Goal: Task Accomplishment & Management: Complete application form

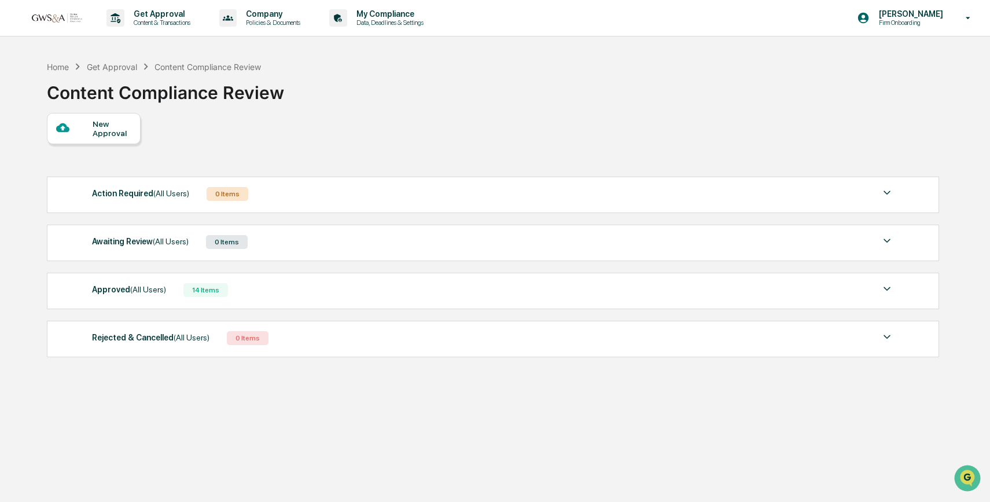
click at [149, 247] on div "Awaiting Review (All Users)" at bounding box center [140, 241] width 97 height 15
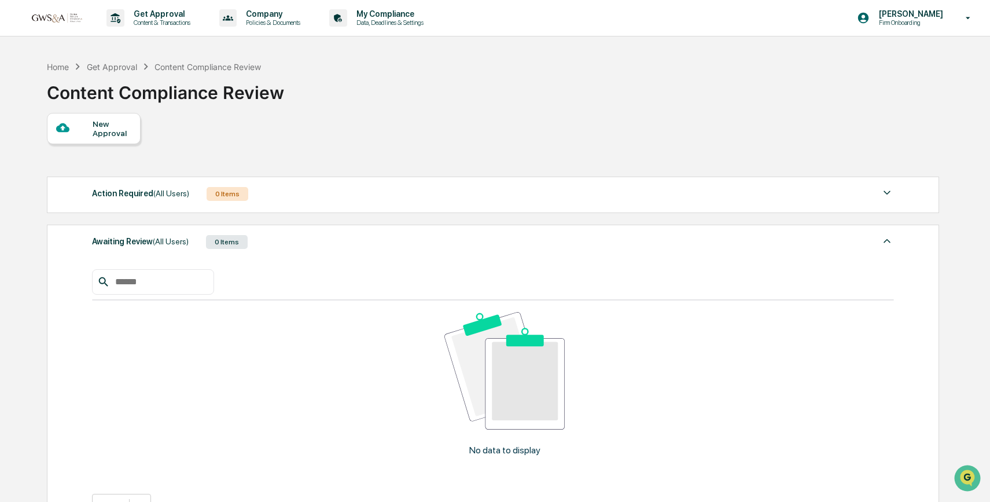
click at [112, 134] on div "New Approval" at bounding box center [112, 128] width 39 height 19
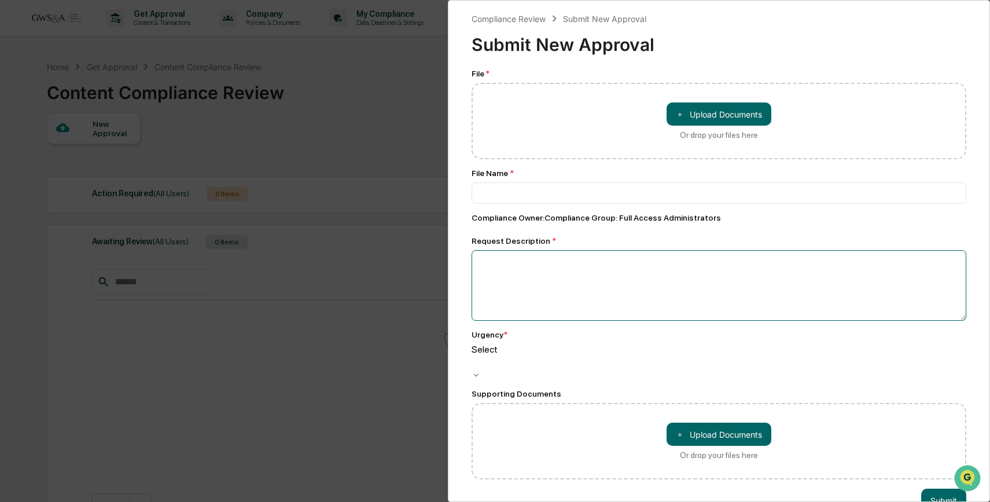
click at [583, 299] on textarea at bounding box center [718, 285] width 495 height 71
paste textarea "**********"
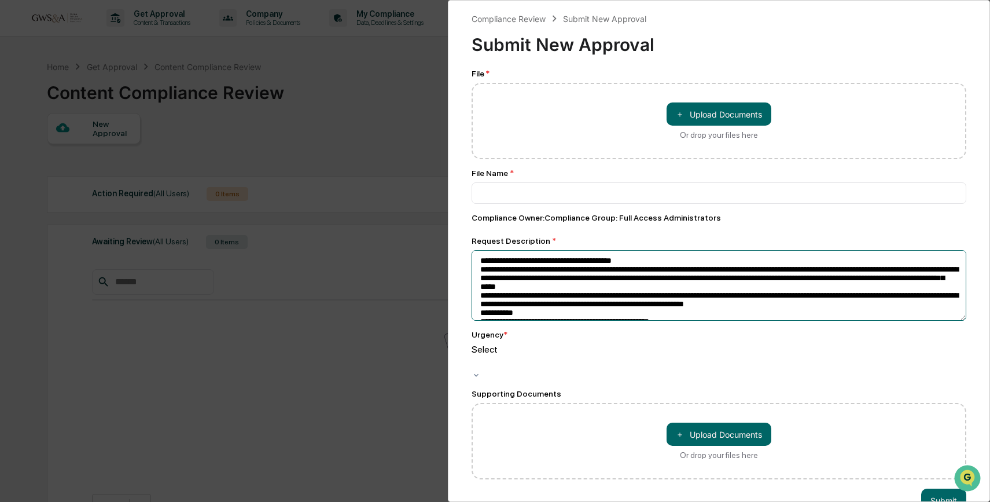
click at [678, 264] on textarea at bounding box center [718, 285] width 495 height 71
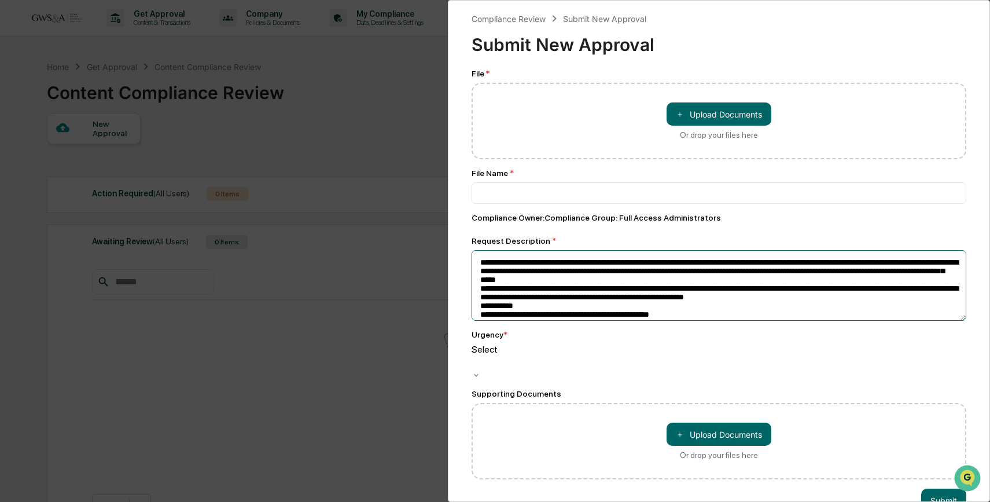
scroll to position [24, 0]
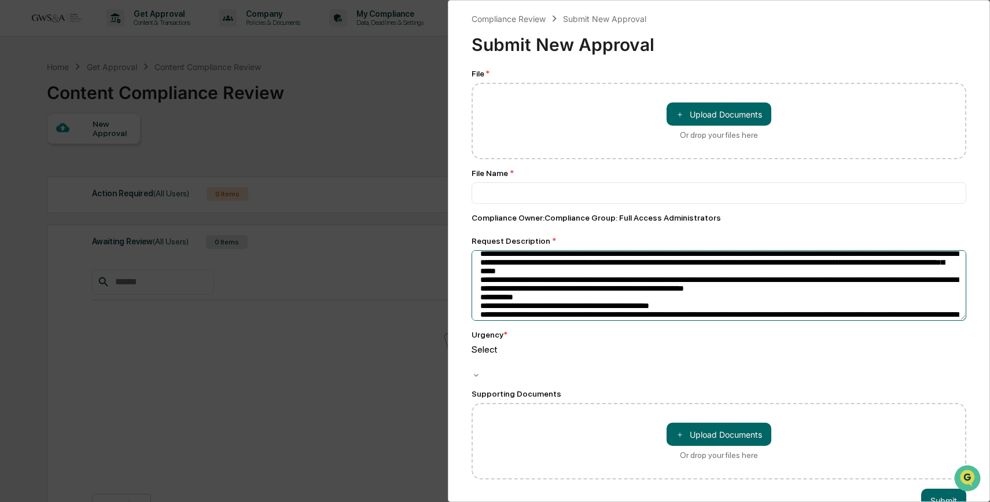
click at [806, 279] on textarea at bounding box center [718, 285] width 495 height 71
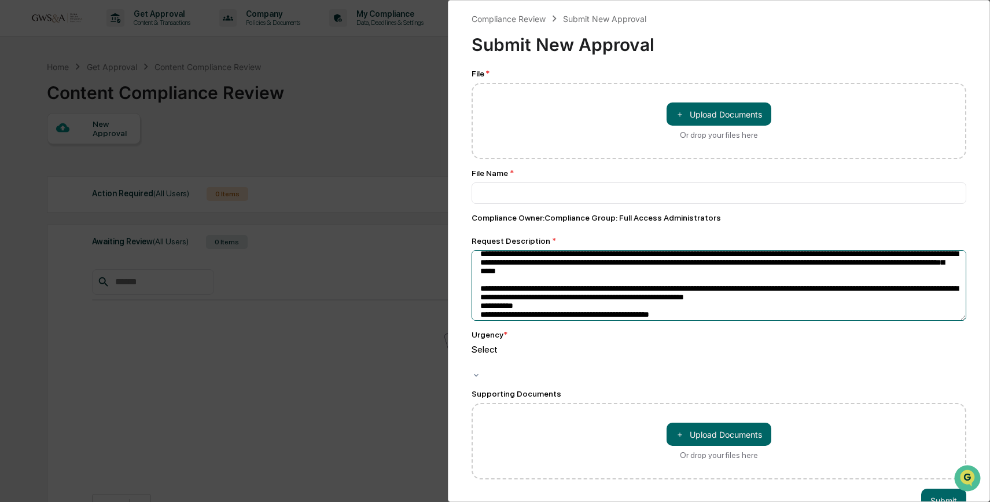
scroll to position [53, 0]
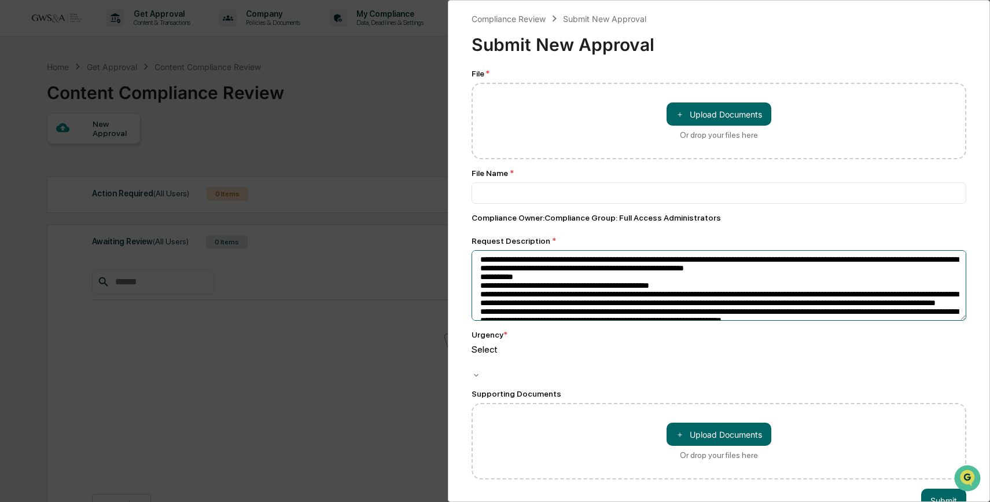
click at [897, 279] on textarea at bounding box center [718, 285] width 495 height 71
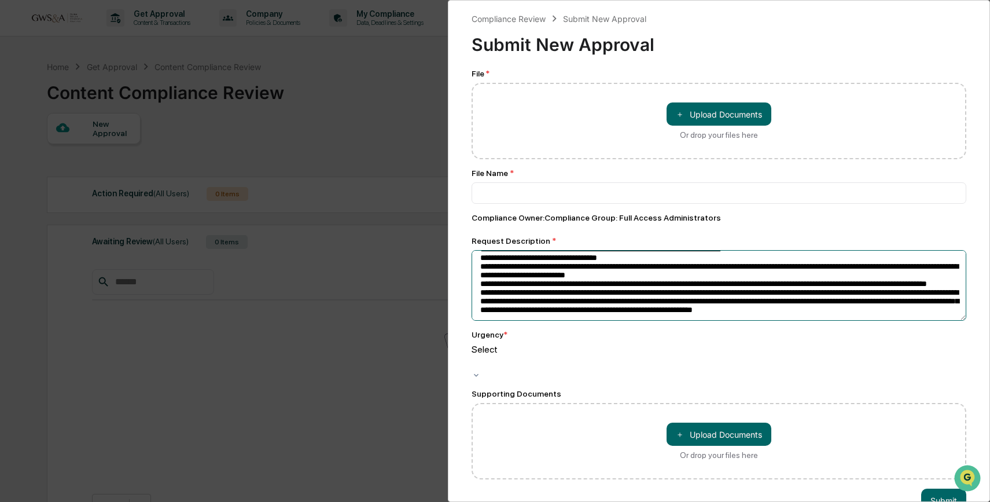
scroll to position [149, 0]
click at [580, 268] on textarea at bounding box center [718, 285] width 495 height 71
click at [613, 314] on textarea at bounding box center [718, 285] width 495 height 71
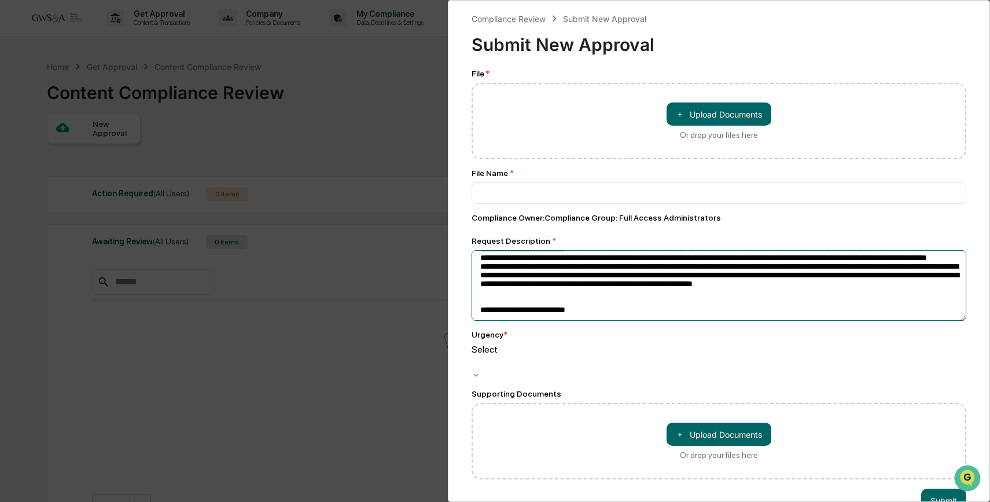
scroll to position [232, 0]
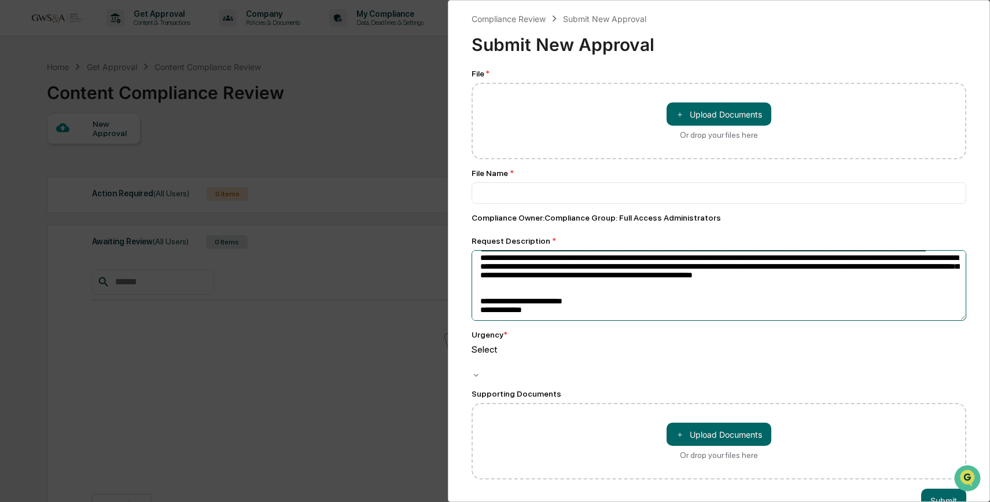
paste textarea "**********"
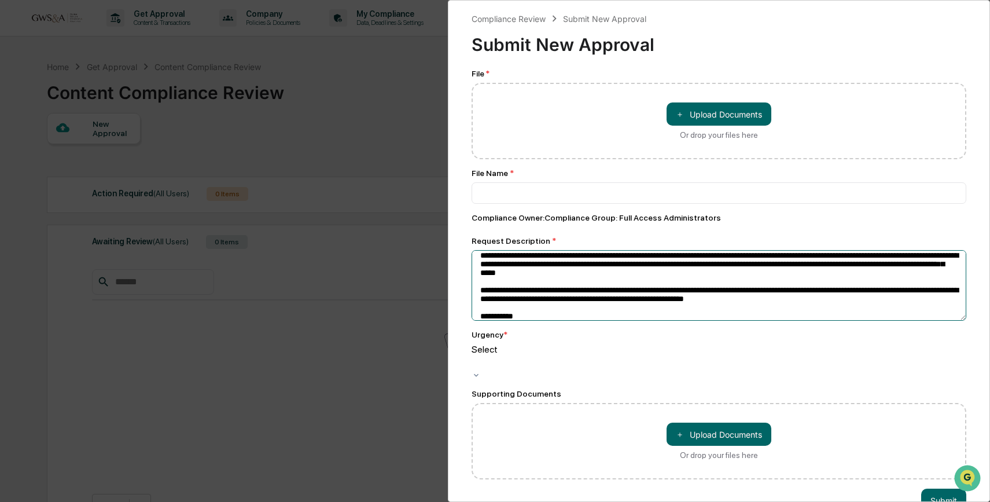
scroll to position [0, 0]
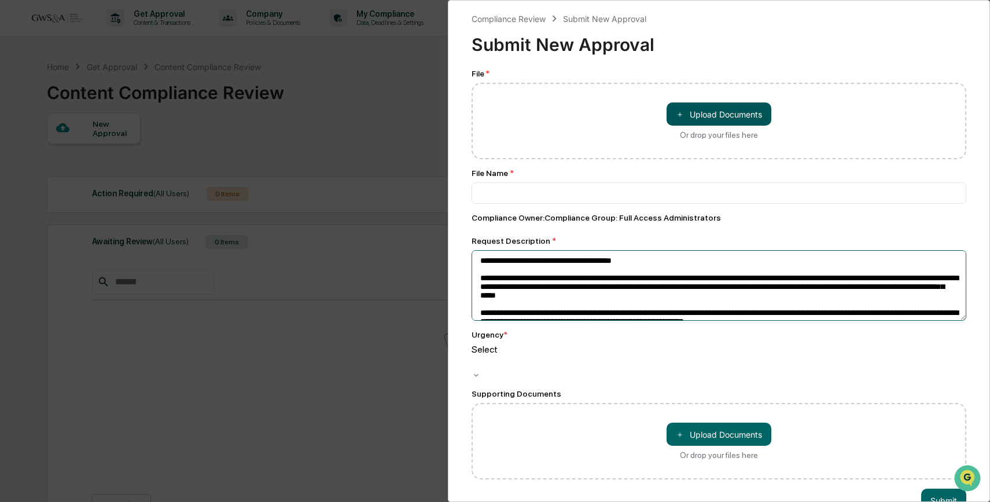
type textarea "**********"
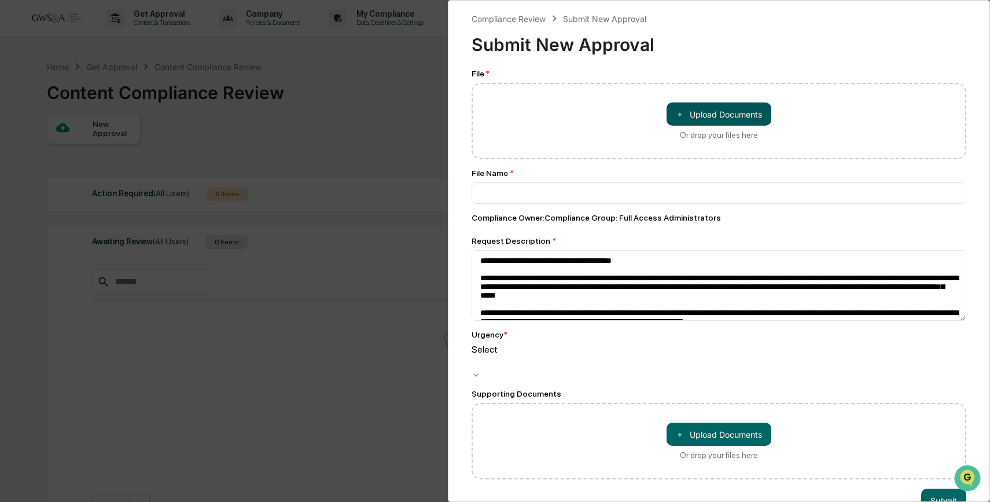
click at [723, 115] on button "＋ Upload Documents" at bounding box center [718, 113] width 105 height 23
type input "**********"
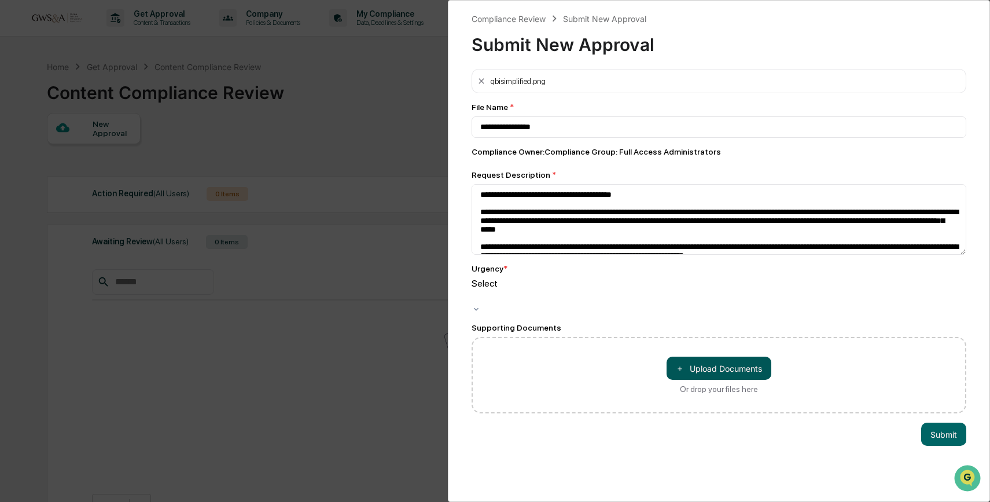
click at [709, 356] on button "＋ Upload Documents" at bounding box center [718, 367] width 105 height 23
click at [474, 290] on div at bounding box center [474, 296] width 2 height 13
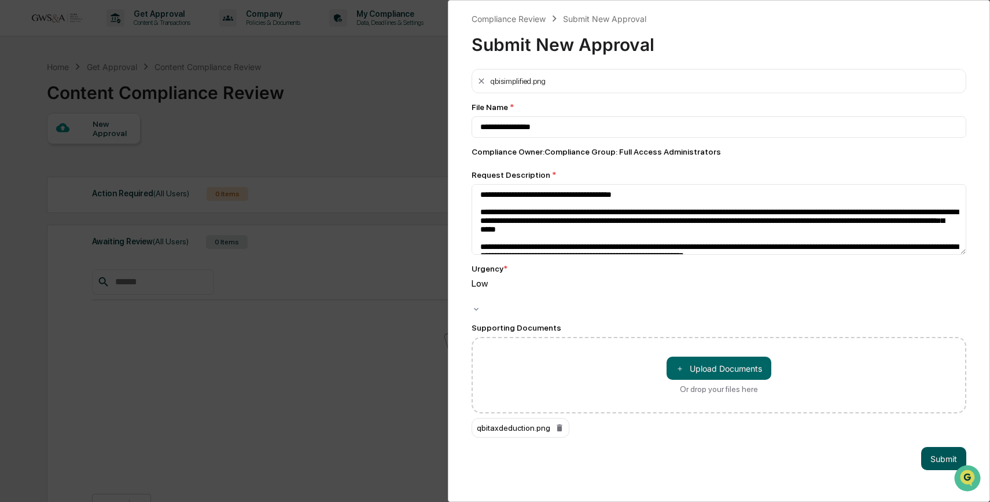
click at [935, 447] on button "Submit" at bounding box center [943, 458] width 45 height 23
